Goal: Find specific page/section: Find specific page/section

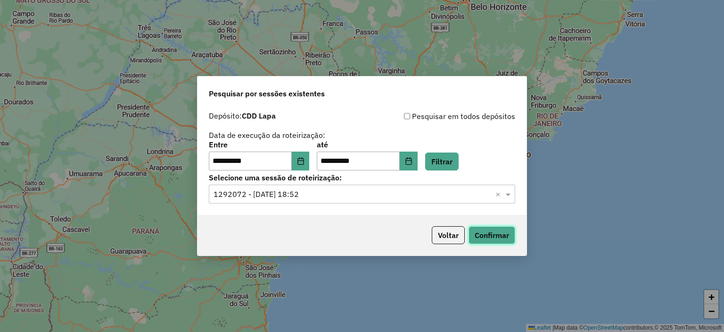
click at [489, 232] on button "Confirmar" at bounding box center [492, 235] width 47 height 18
click at [451, 231] on button "Voltar" at bounding box center [448, 235] width 33 height 18
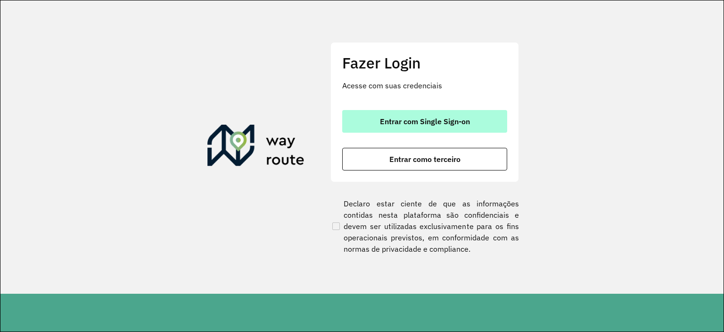
click at [447, 121] on span "Entrar com Single Sign-on" at bounding box center [425, 121] width 90 height 8
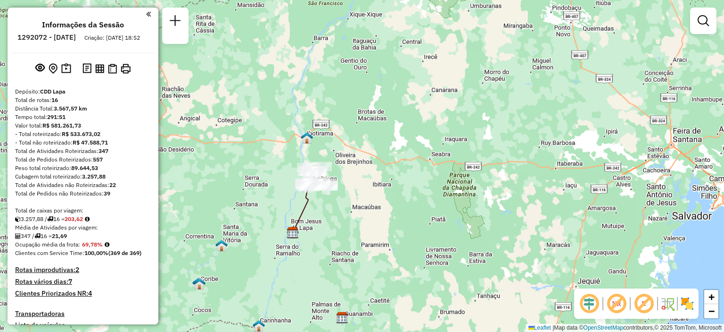
click at [610, 305] on em at bounding box center [617, 303] width 23 height 23
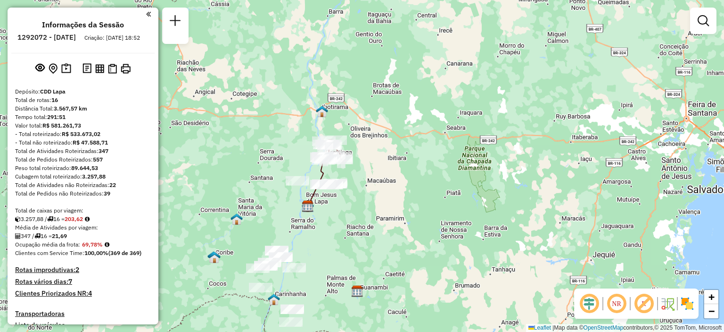
drag, startPoint x: 336, startPoint y: 241, endPoint x: 346, endPoint y: 222, distance: 21.3
click at [346, 222] on div "Janela de atendimento Grade de atendimento Capacidade Transportadoras Veículos …" at bounding box center [362, 166] width 724 height 332
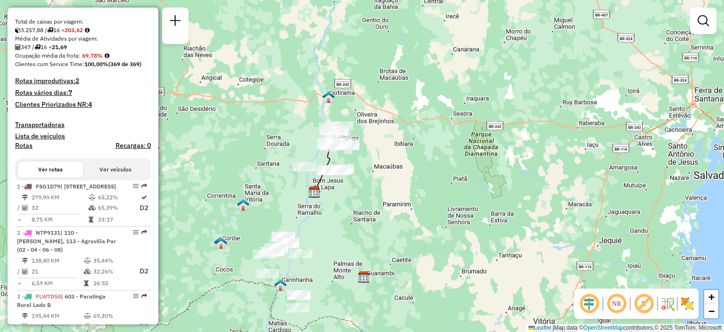
scroll to position [283, 0]
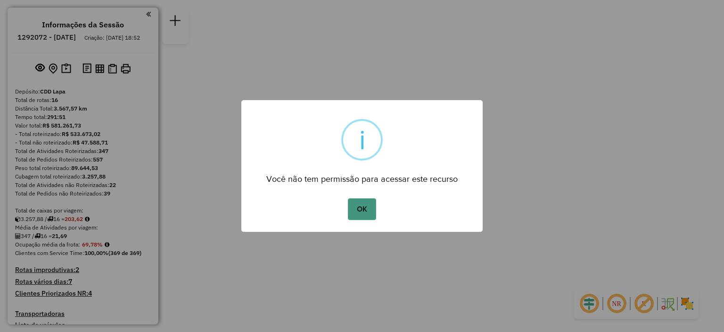
click at [358, 206] on button "OK" at bounding box center [362, 209] width 28 height 22
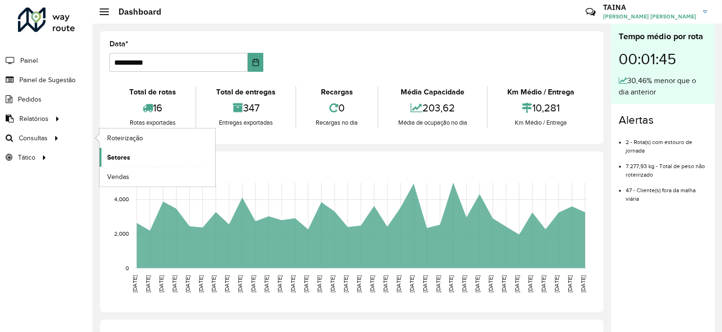
click at [124, 156] on span "Setores" at bounding box center [118, 157] width 23 height 10
